Goal: Information Seeking & Learning: Learn about a topic

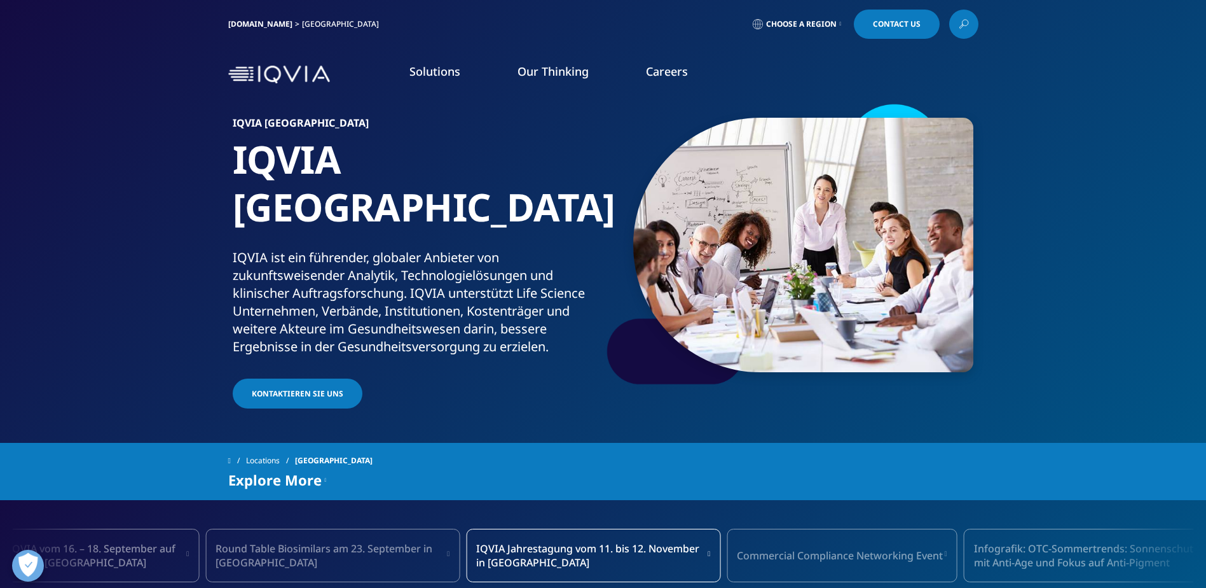
click at [277, 77] on img at bounding box center [279, 74] width 102 height 18
click at [823, 24] on span "Choose a Region" at bounding box center [801, 24] width 71 height 10
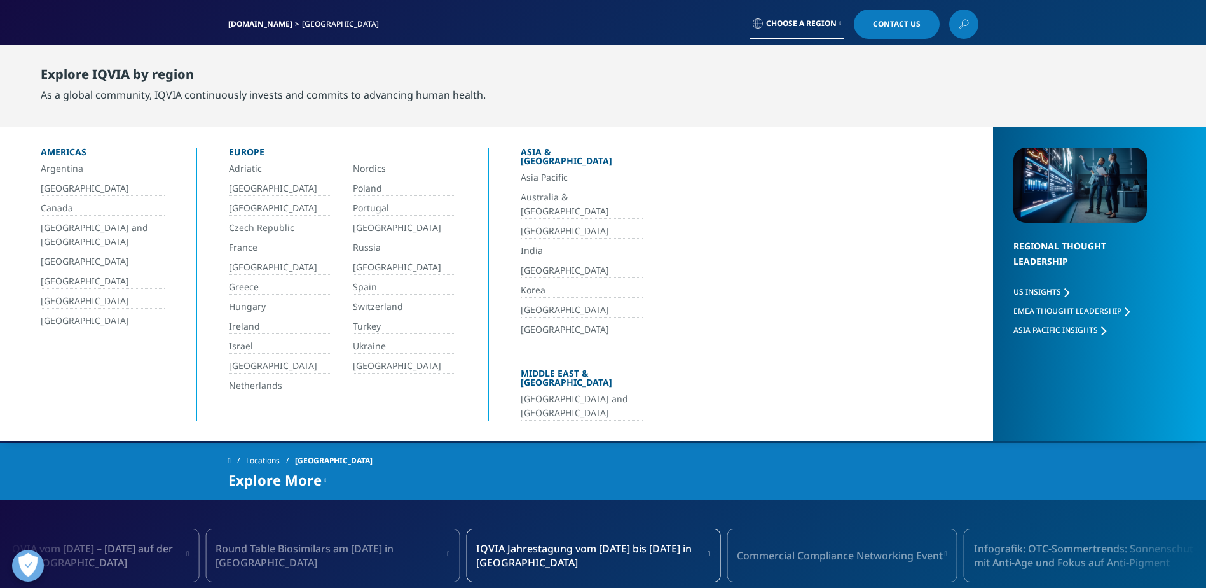
click at [269, 265] on link "[GEOGRAPHIC_DATA]" at bounding box center [281, 267] width 104 height 15
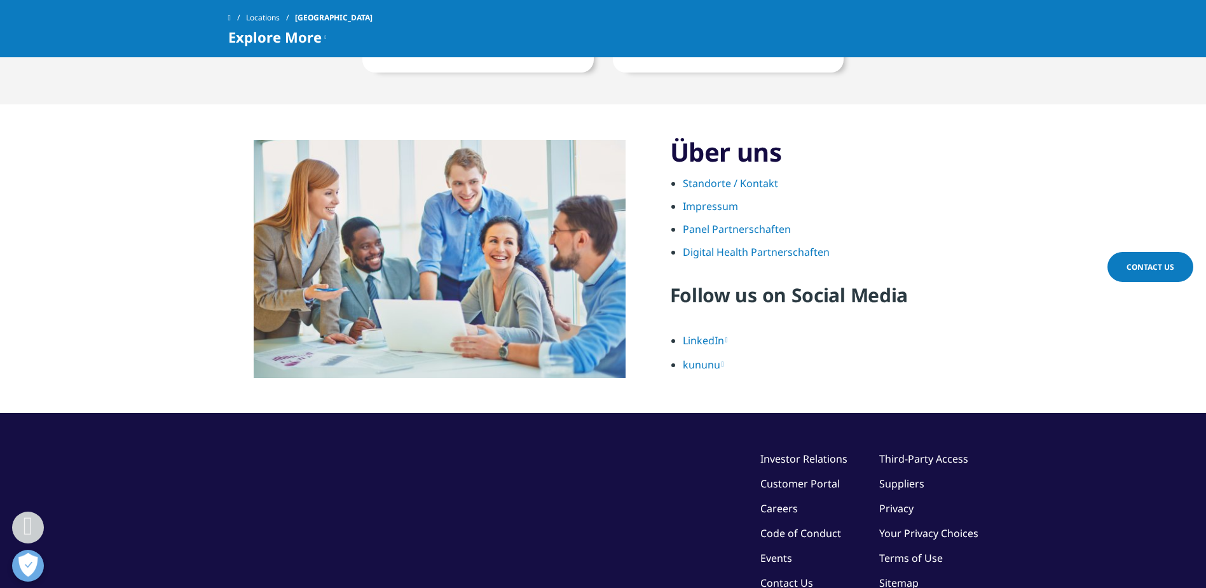
scroll to position [1526, 0]
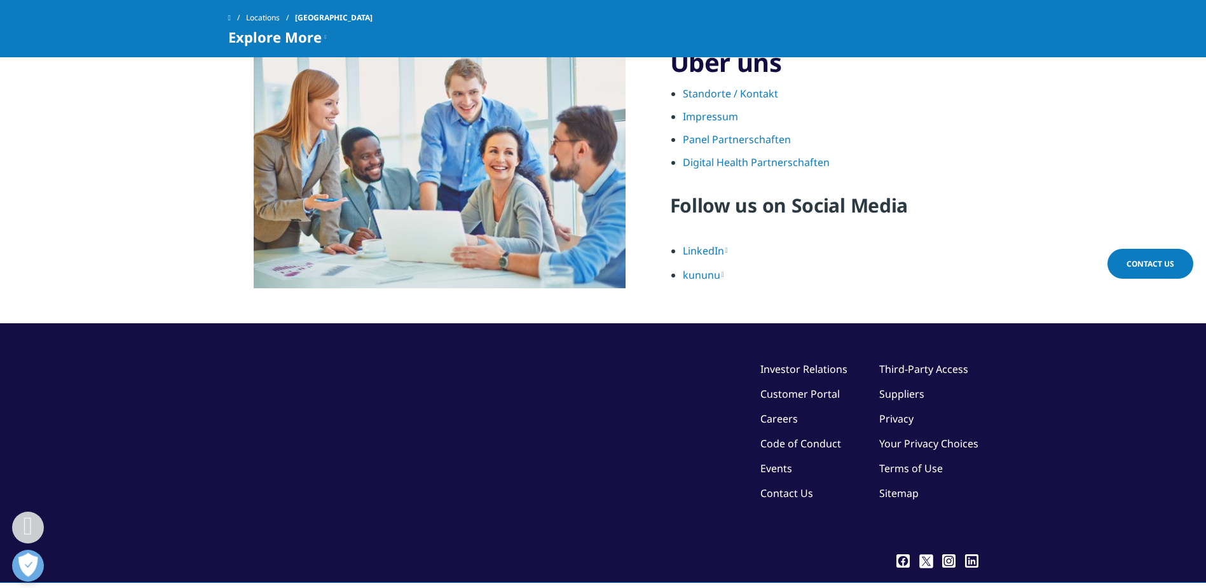
click at [792, 486] on link "Contact Us" at bounding box center [786, 493] width 53 height 14
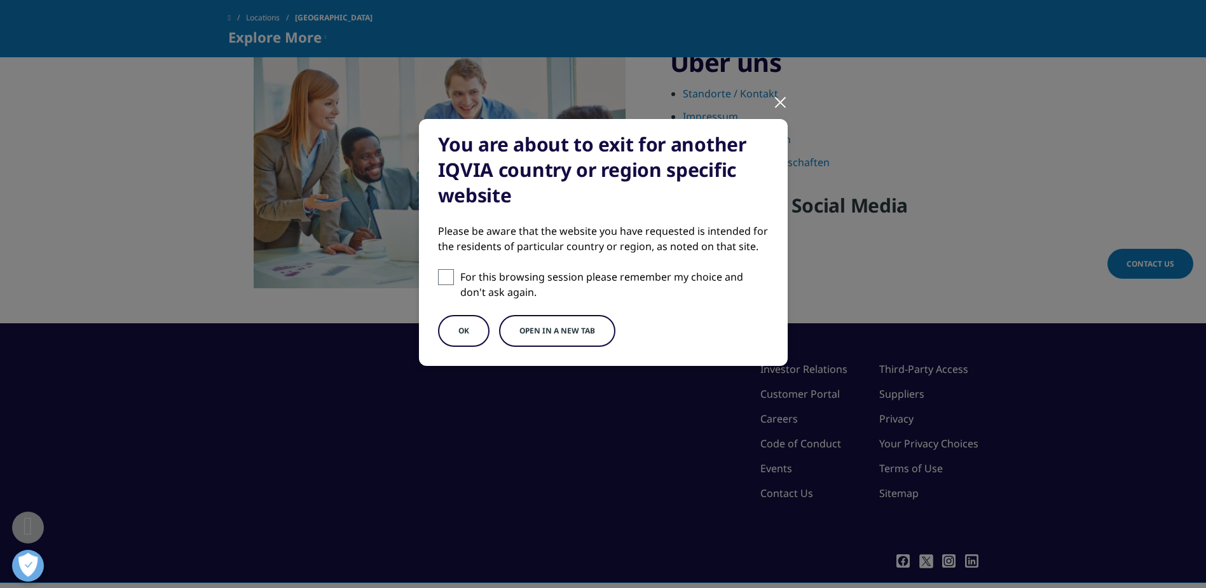
click at [778, 99] on div at bounding box center [780, 101] width 15 height 35
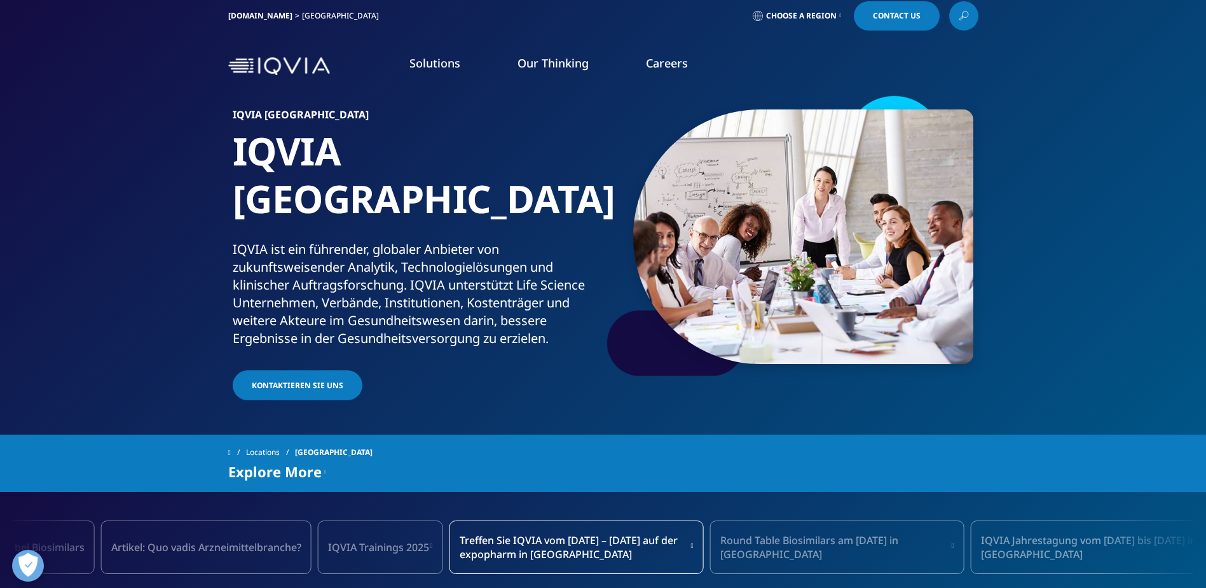
scroll to position [0, 0]
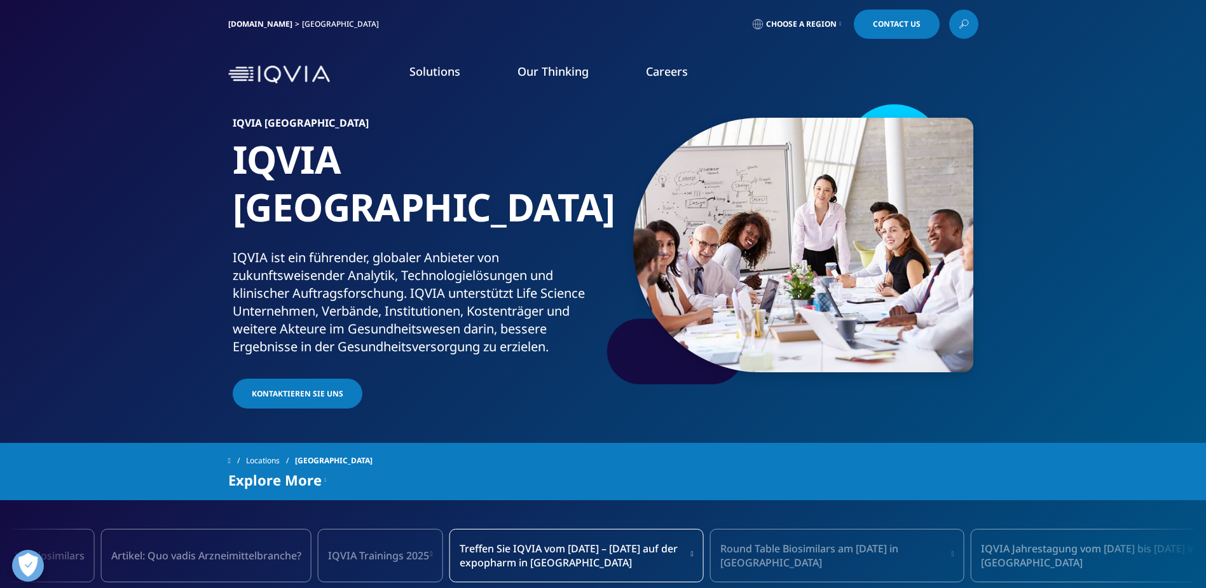
click at [540, 74] on link "Our Thinking" at bounding box center [553, 71] width 71 height 15
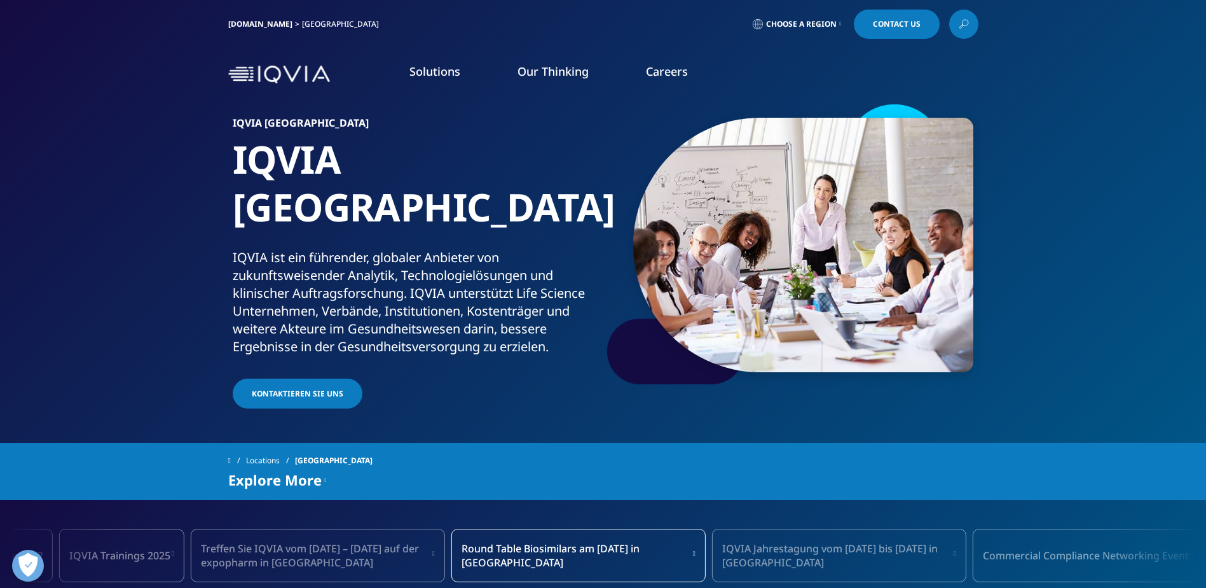
click at [327, 472] on icon at bounding box center [326, 479] width 2 height 15
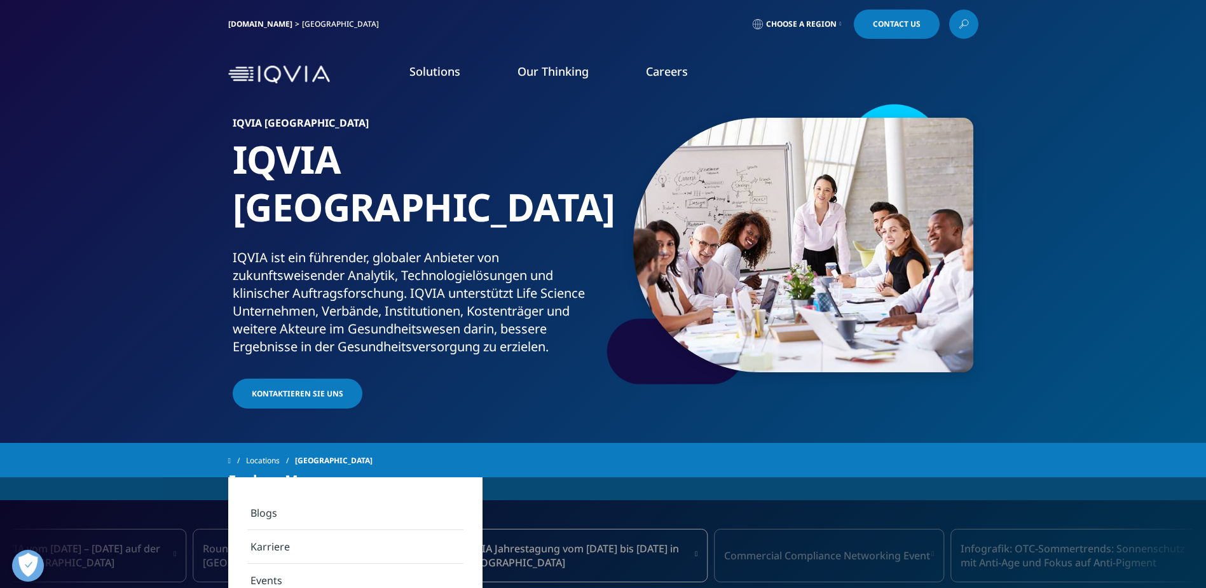
click at [242, 74] on img at bounding box center [279, 74] width 102 height 18
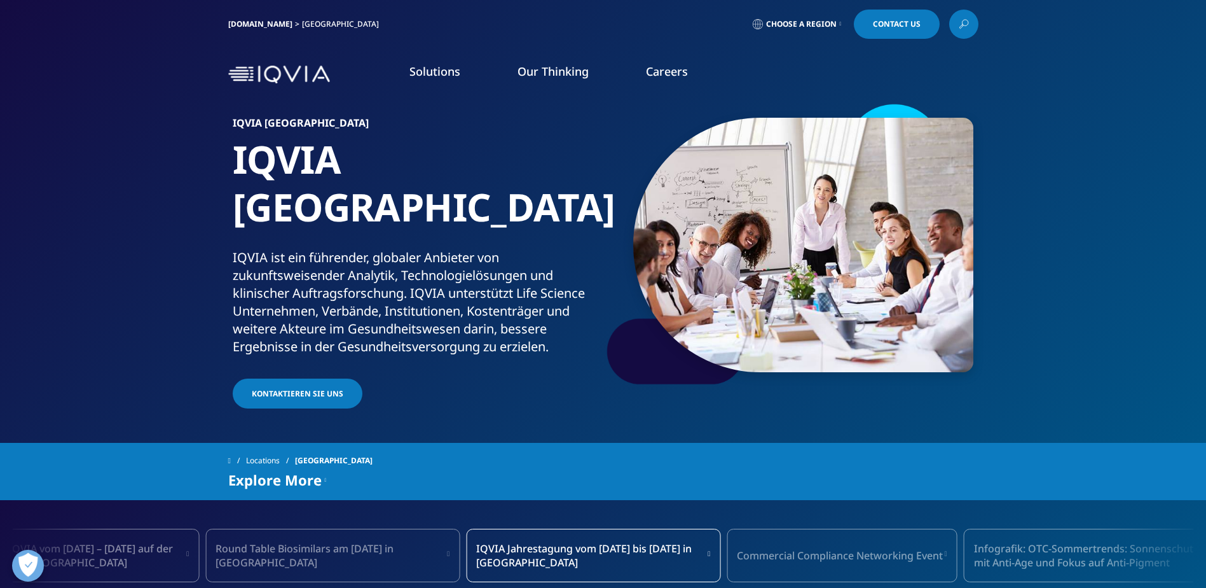
click at [80, 233] on link "Marktbericht" at bounding box center [181, 237] width 254 height 14
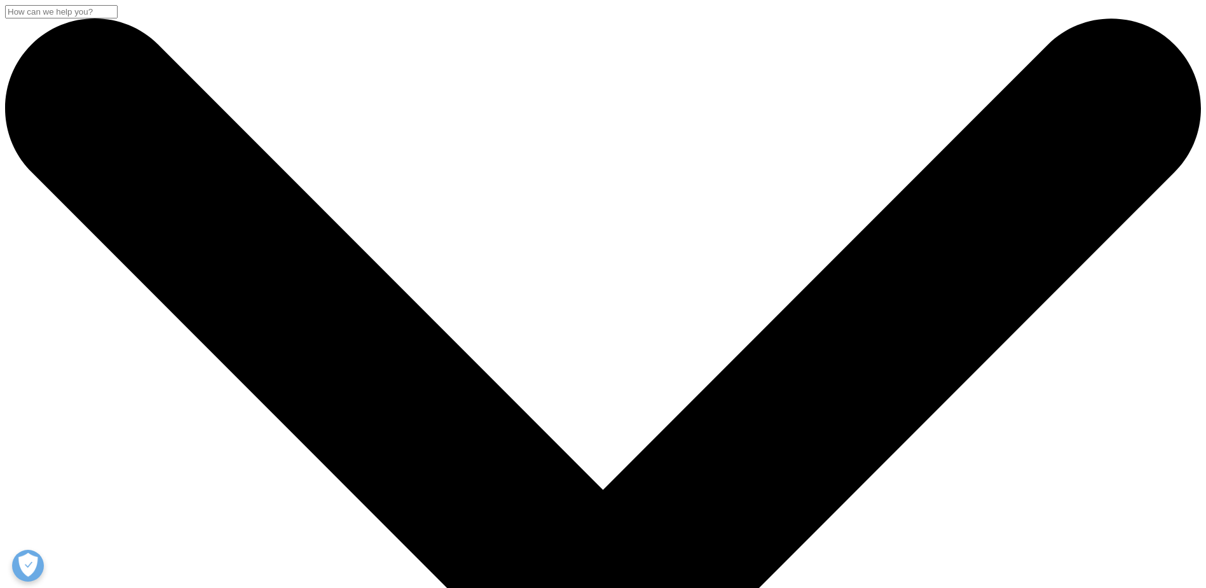
drag, startPoint x: 661, startPoint y: 380, endPoint x: 820, endPoint y: 380, distance: 158.3
drag, startPoint x: 525, startPoint y: 380, endPoint x: 537, endPoint y: 394, distance: 18.0
copy p "Analysen zu den Bereichen Arzneimittel-Gesamtmarkt, Klinik- und Apothekenmarkt …"
